Goal: Obtain resource: Download file/media

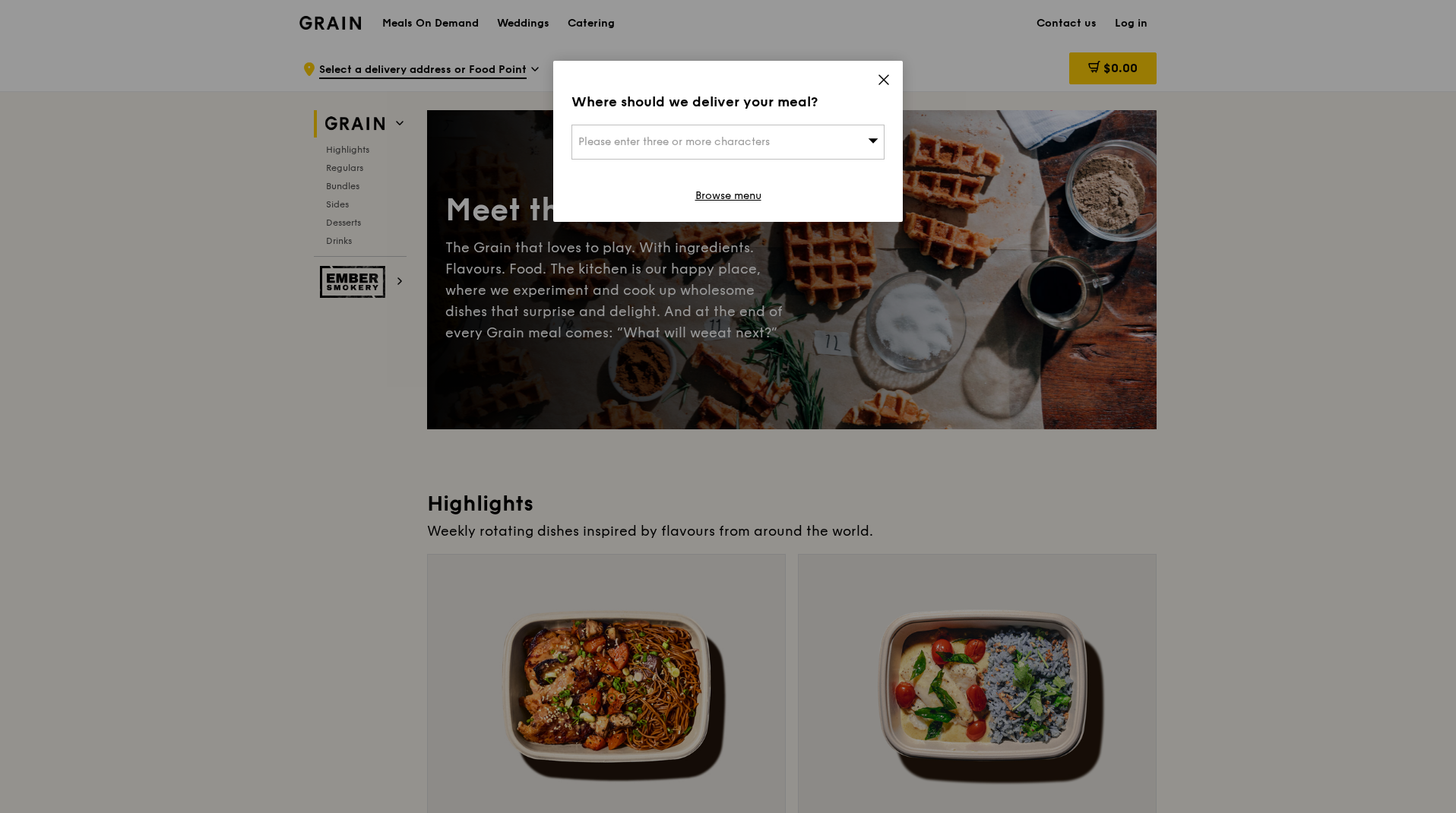
click at [882, 77] on icon at bounding box center [883, 79] width 14 height 14
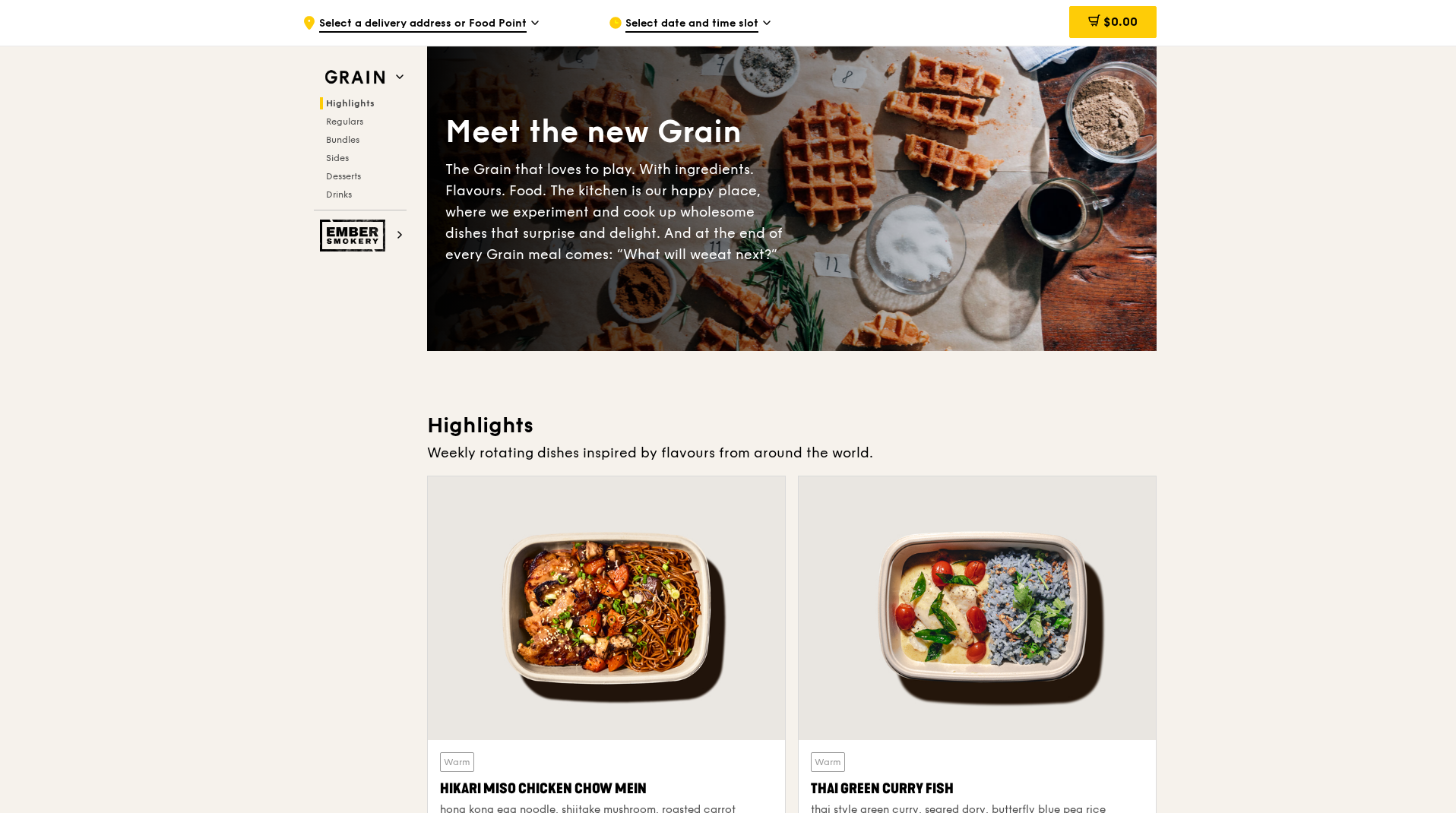
scroll to position [47, 0]
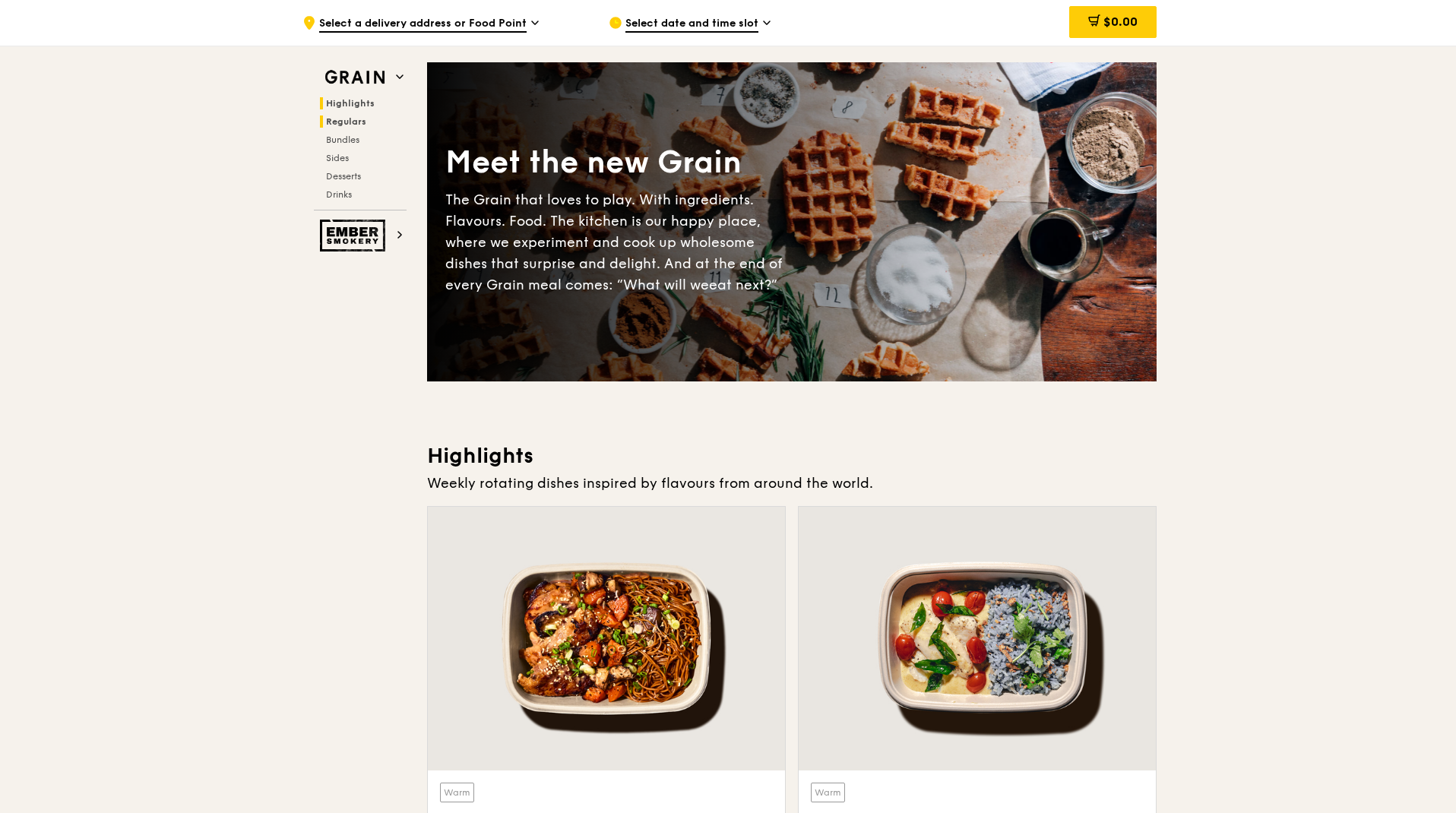
click at [349, 116] on span "Regulars" at bounding box center [346, 121] width 40 height 10
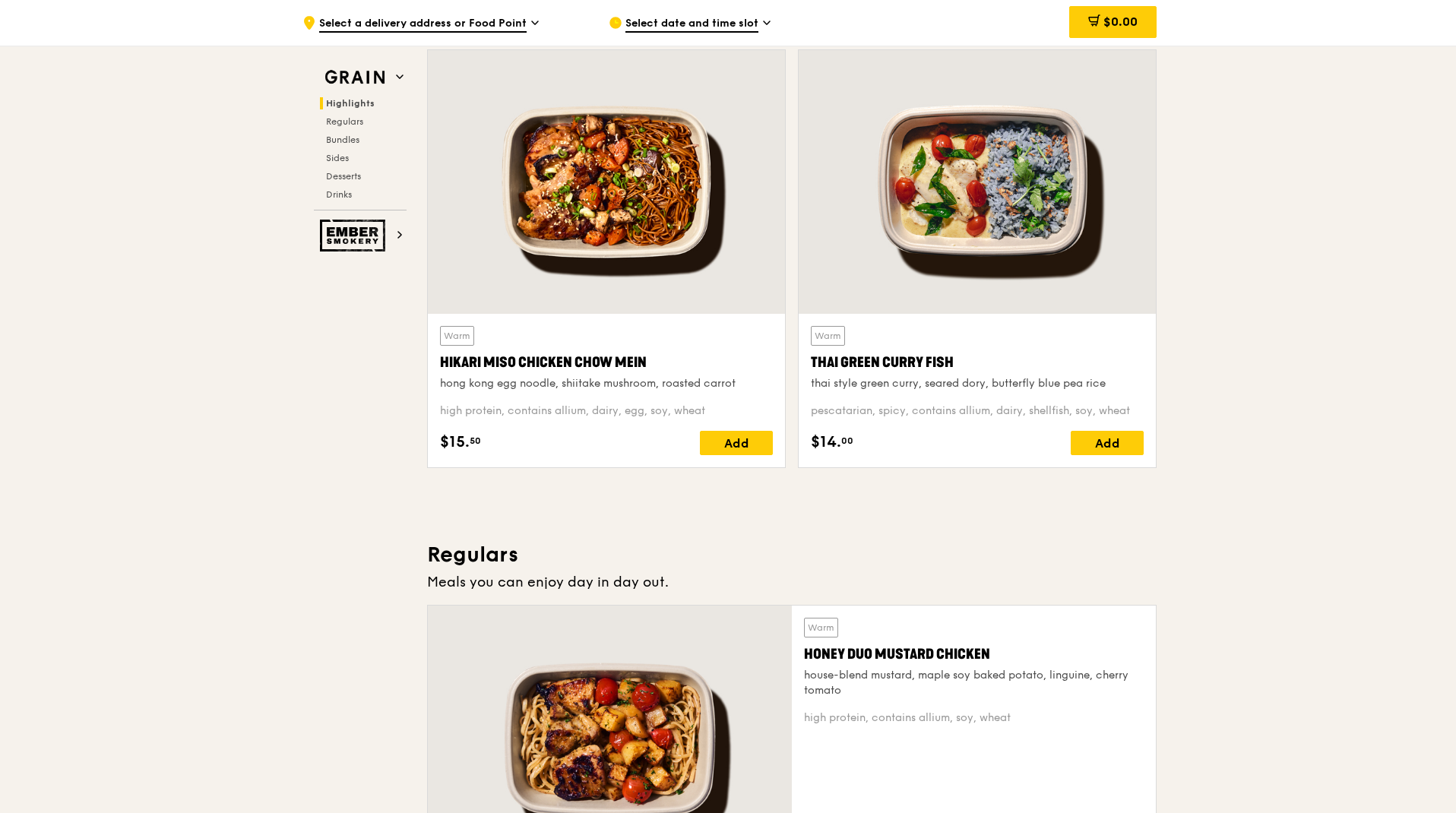
scroll to position [0, 0]
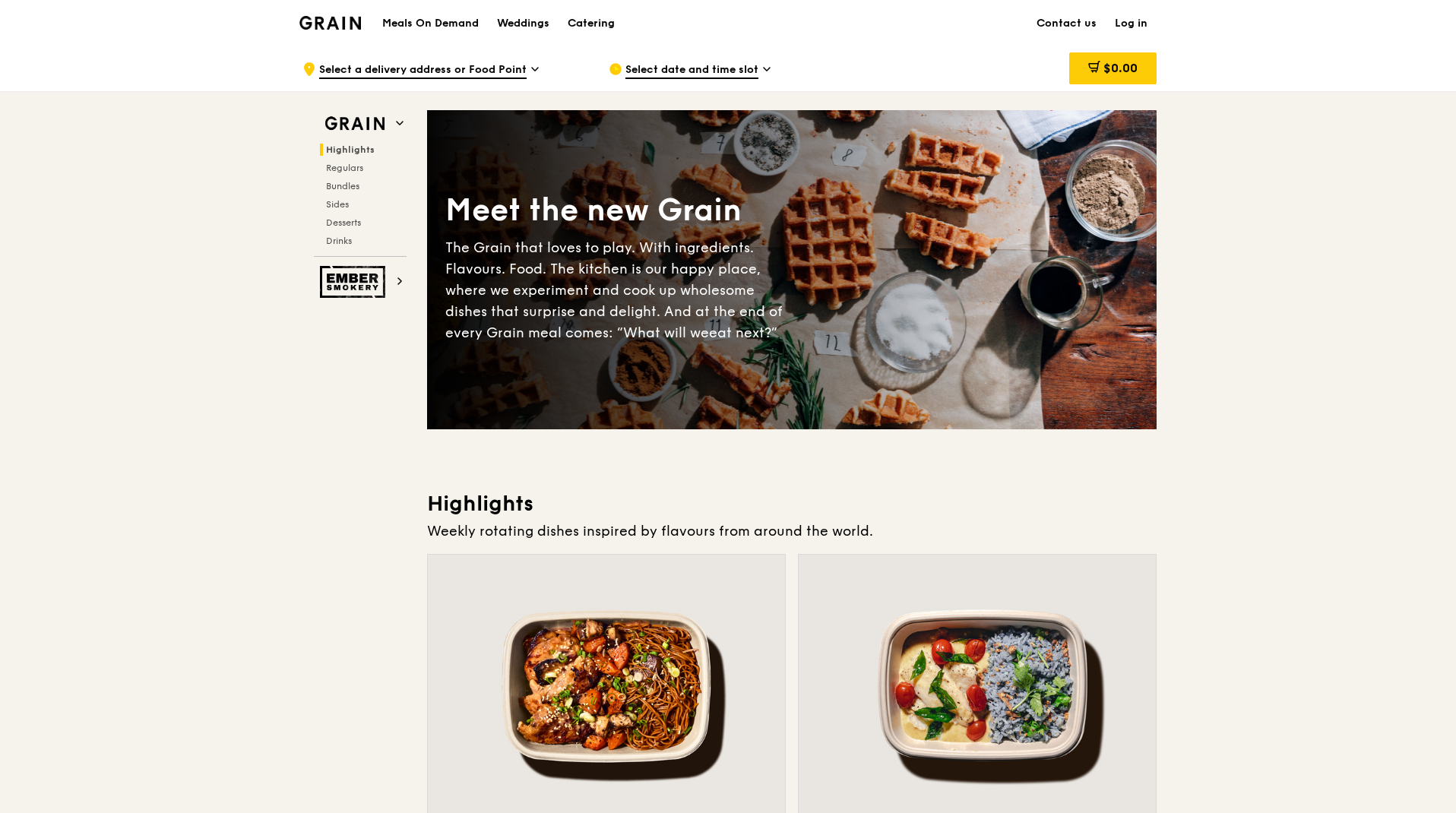
click at [597, 26] on div "Catering" at bounding box center [591, 24] width 47 height 45
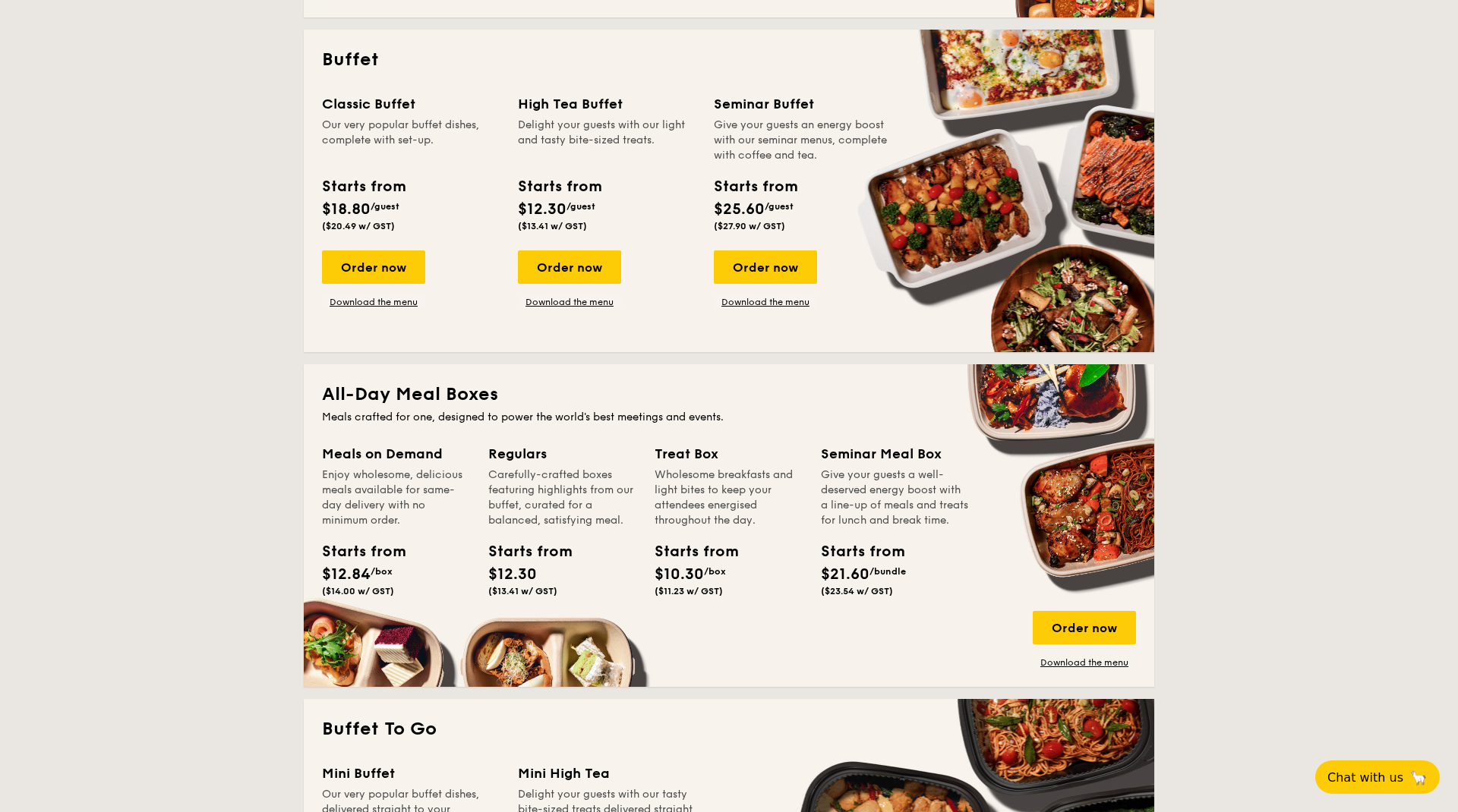
scroll to position [660, 0]
click at [387, 299] on link "Download the menu" at bounding box center [374, 301] width 104 height 12
